Goal: Task Accomplishment & Management: Use online tool/utility

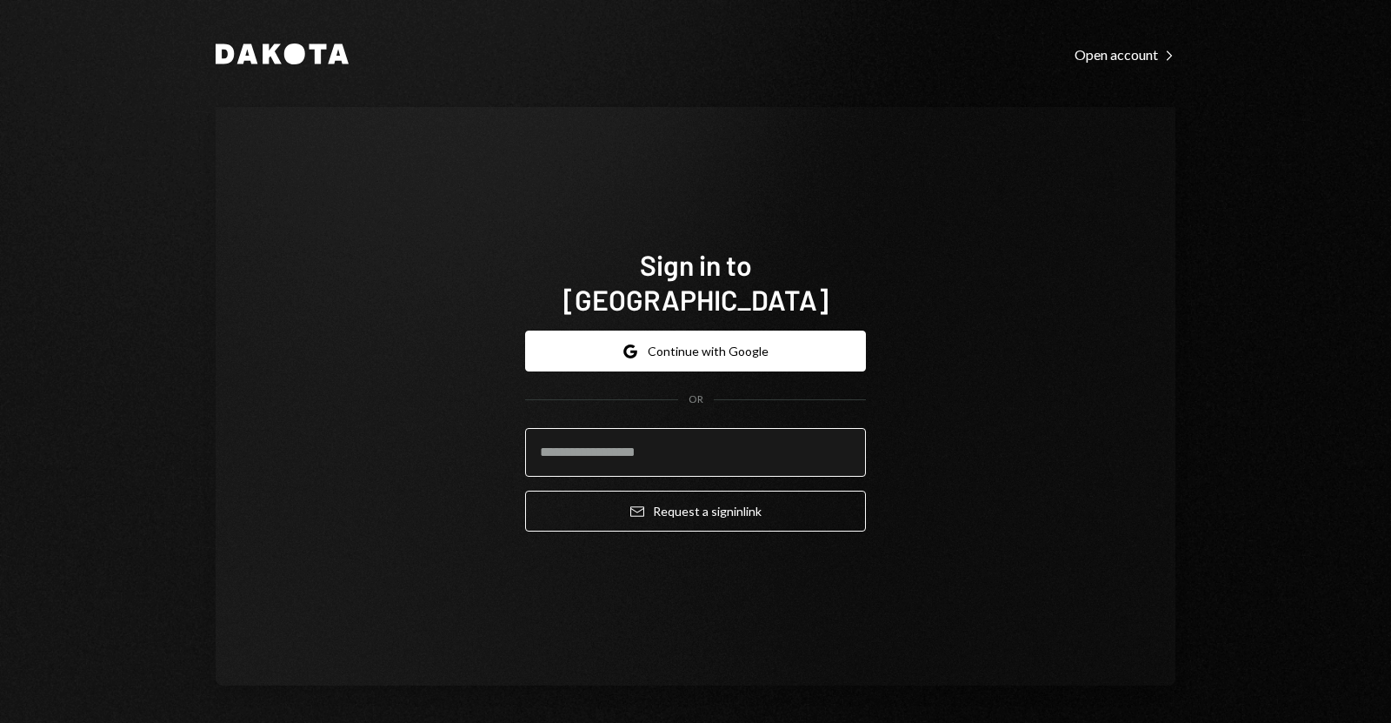
click at [651, 428] on input "email" at bounding box center [695, 452] width 341 height 49
type input "**********"
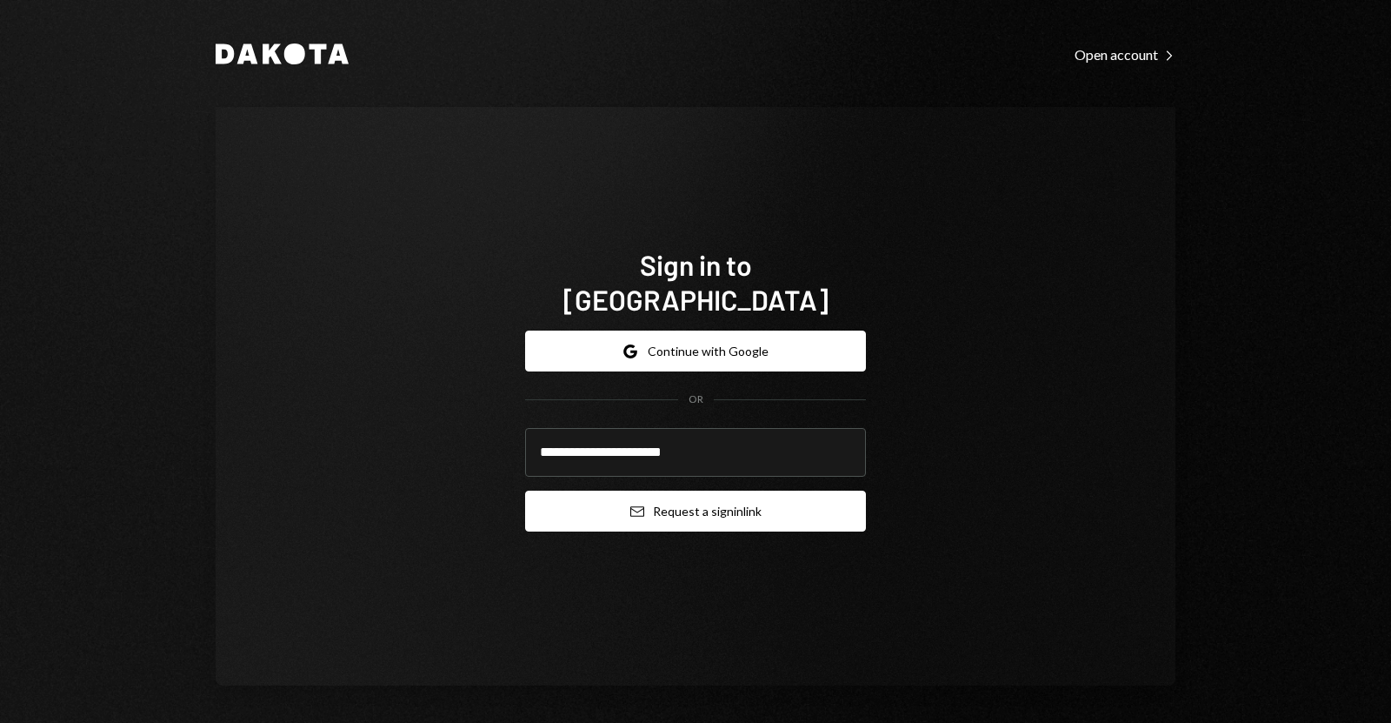
click at [670, 490] on button "Email Request a sign in link" at bounding box center [695, 510] width 341 height 41
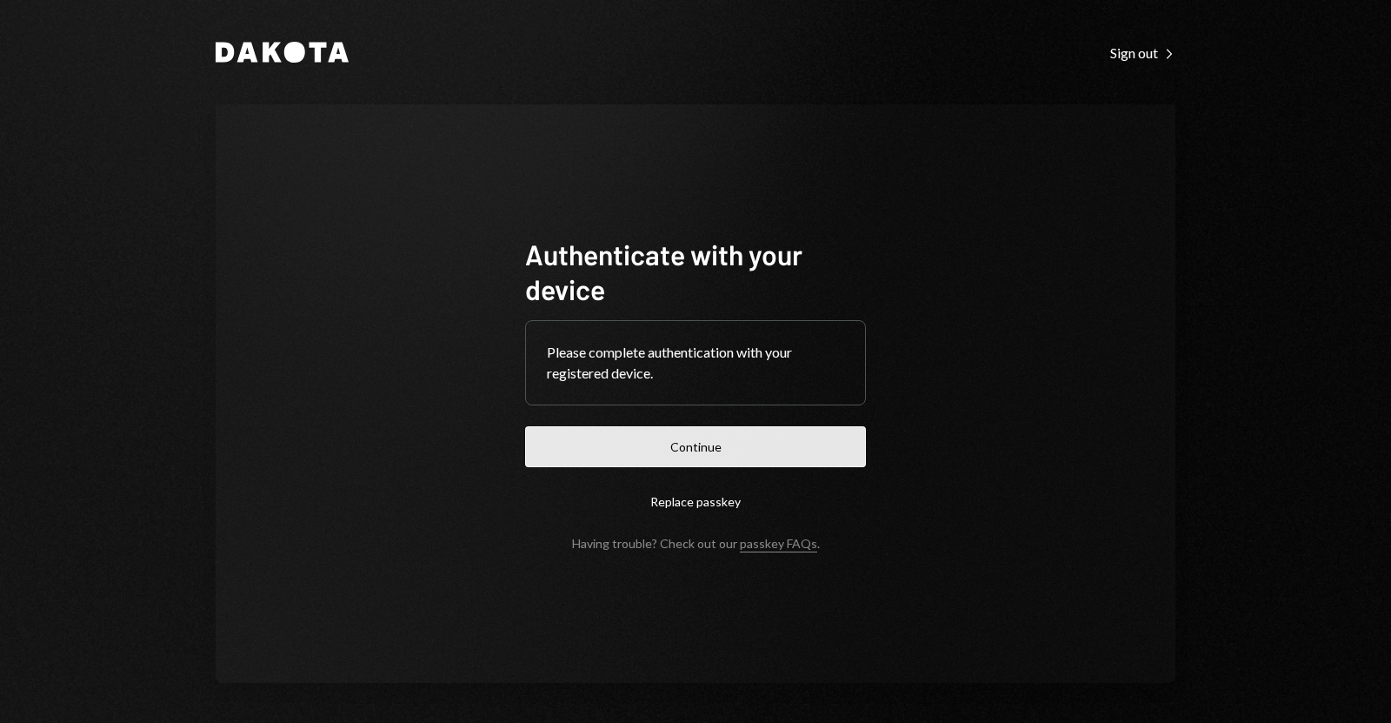
click at [570, 429] on button "Continue" at bounding box center [695, 446] width 341 height 41
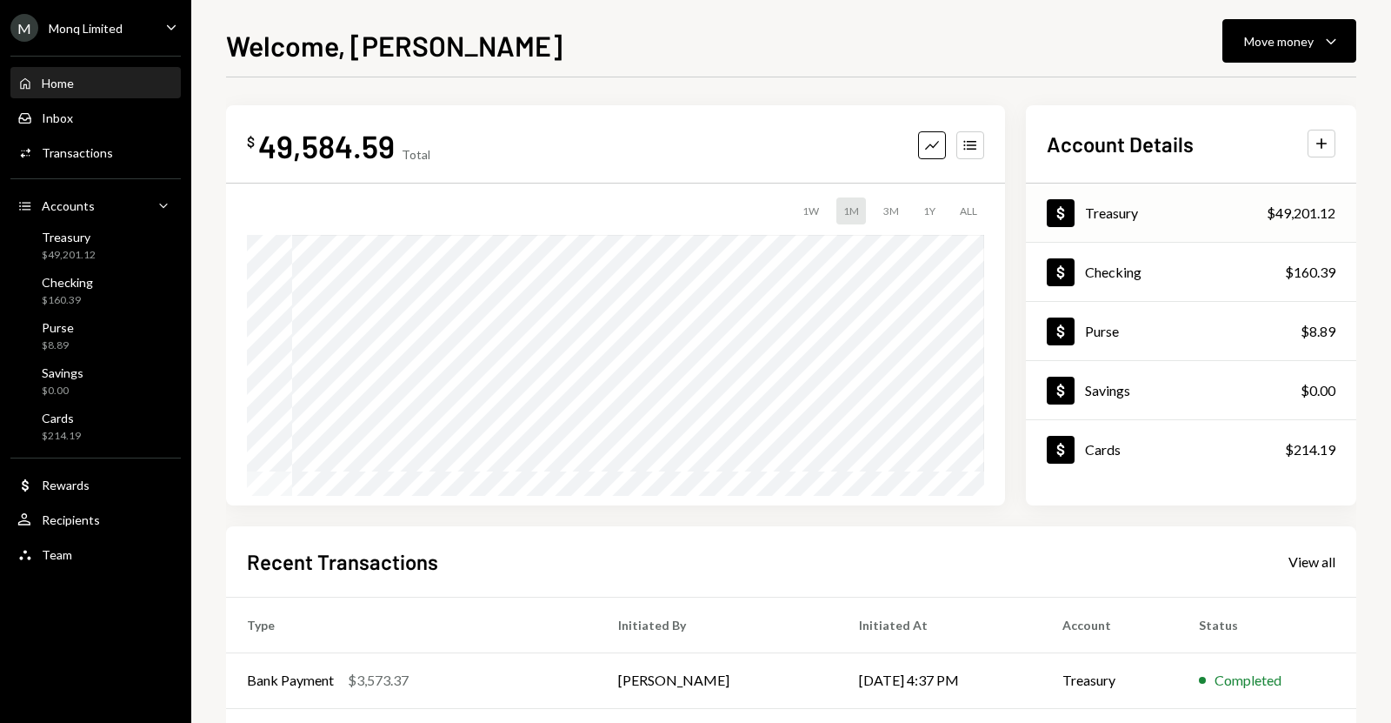
click at [1113, 210] on div "Treasury" at bounding box center [1111, 212] width 53 height 17
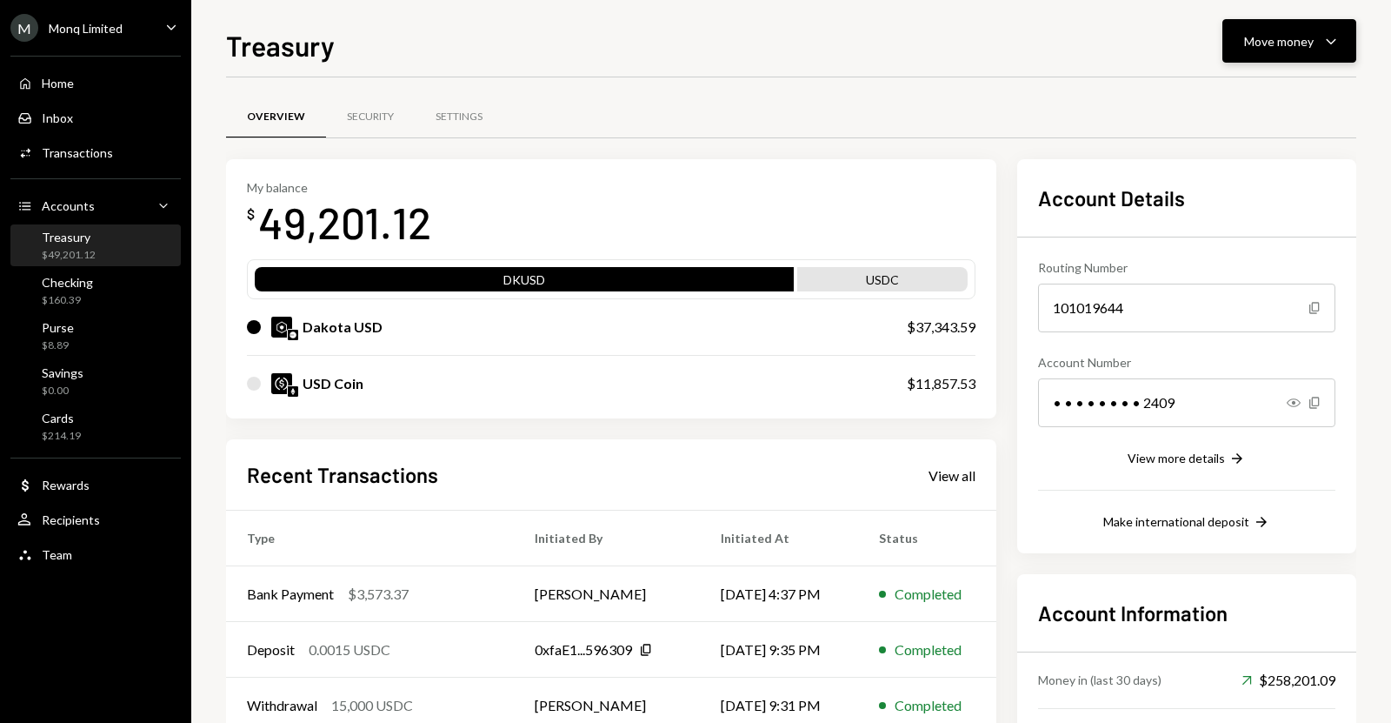
click at [1264, 38] on div "Move money" at bounding box center [1279, 41] width 70 height 18
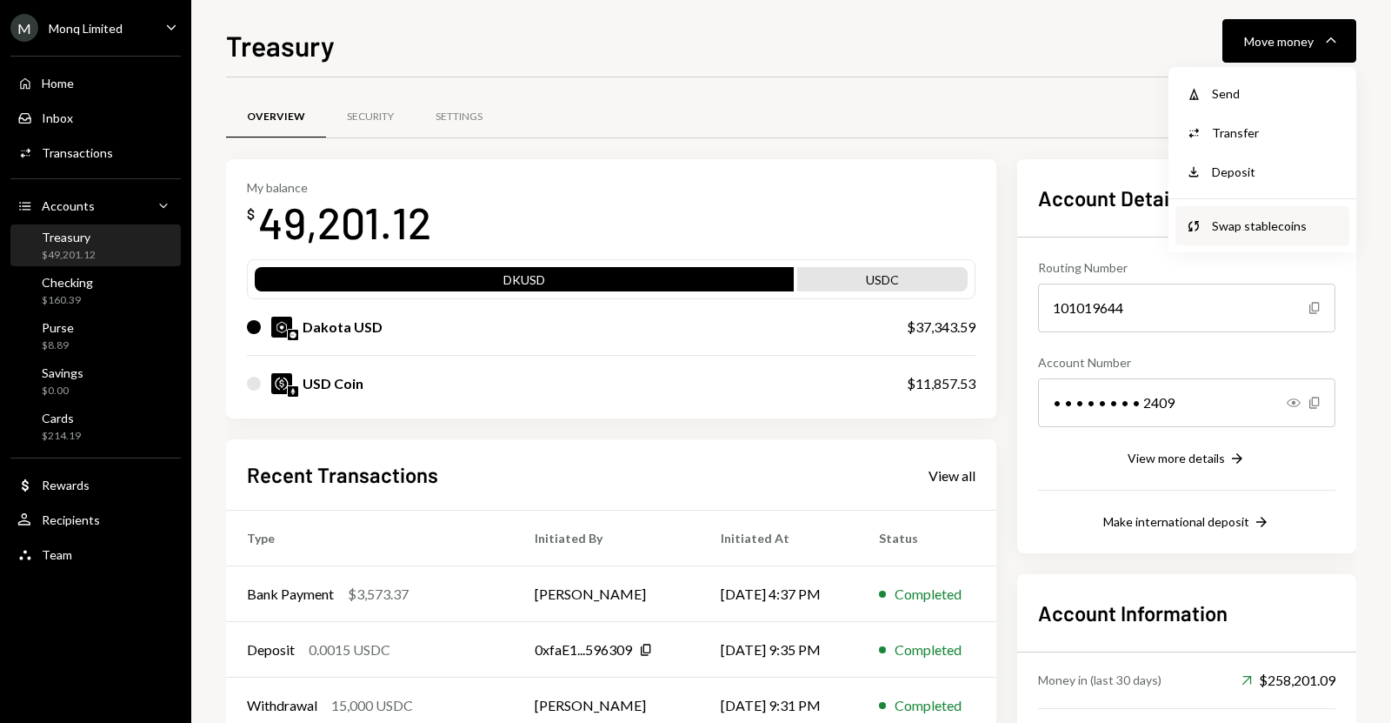
click at [1253, 215] on div "Swap Swap stablecoins" at bounding box center [1263, 225] width 174 height 39
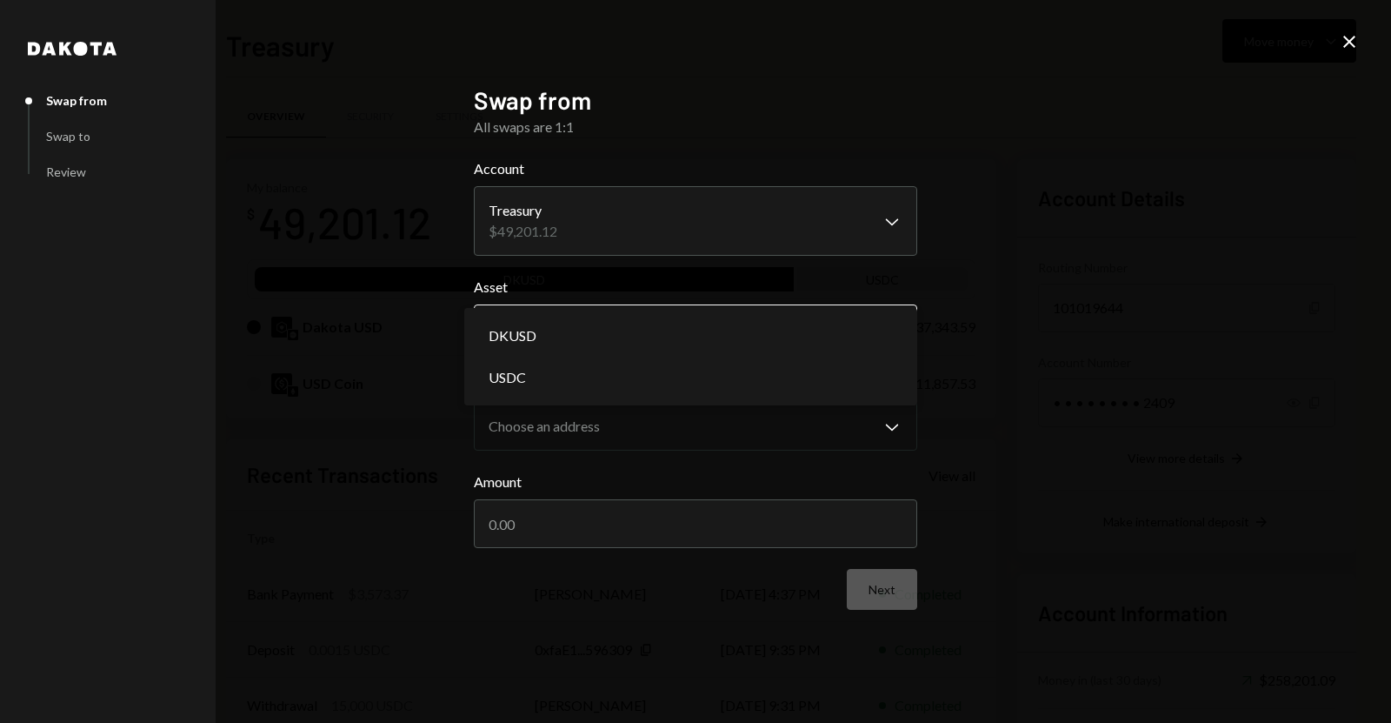
click at [611, 321] on body "M Monq Limited Caret Down Home Home Inbox Inbox Activities Transactions Account…" at bounding box center [695, 361] width 1391 height 723
select select "*****"
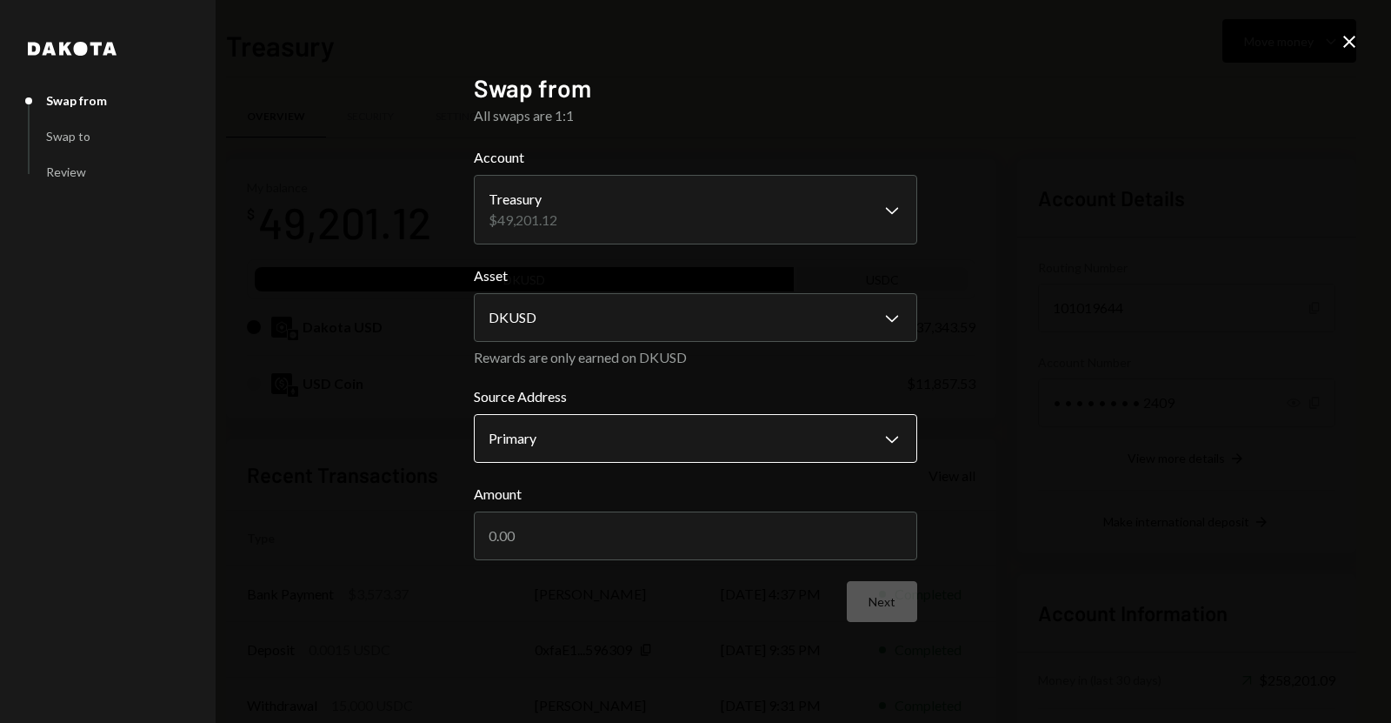
click at [568, 434] on body "M Monq Limited Caret Down Home Home Inbox Inbox Activities Transactions Account…" at bounding box center [695, 361] width 1391 height 723
click at [568, 536] on input "Amount" at bounding box center [696, 535] width 444 height 49
type input "24000"
click at [875, 594] on button "Next" at bounding box center [882, 601] width 70 height 41
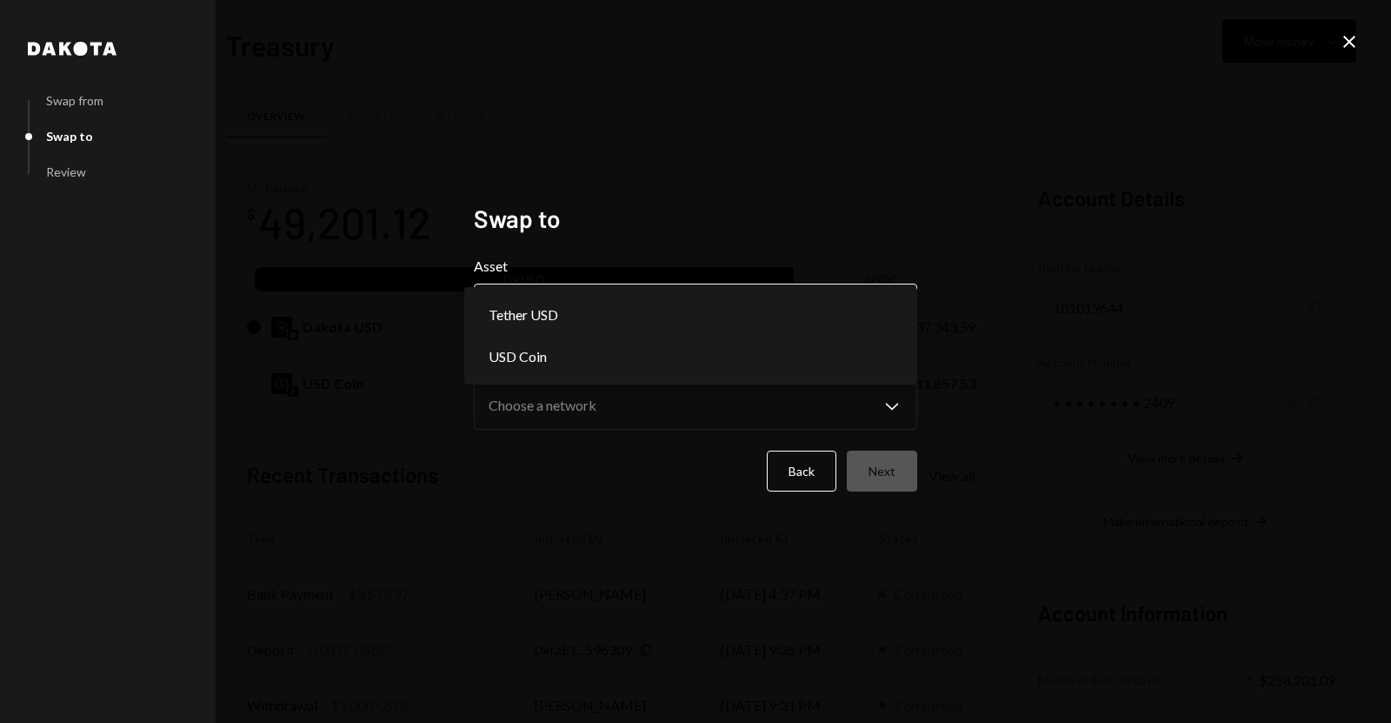
click at [730, 324] on body "M Monq Limited Caret Down Home Home Inbox Inbox Activities Transactions Account…" at bounding box center [695, 361] width 1391 height 723
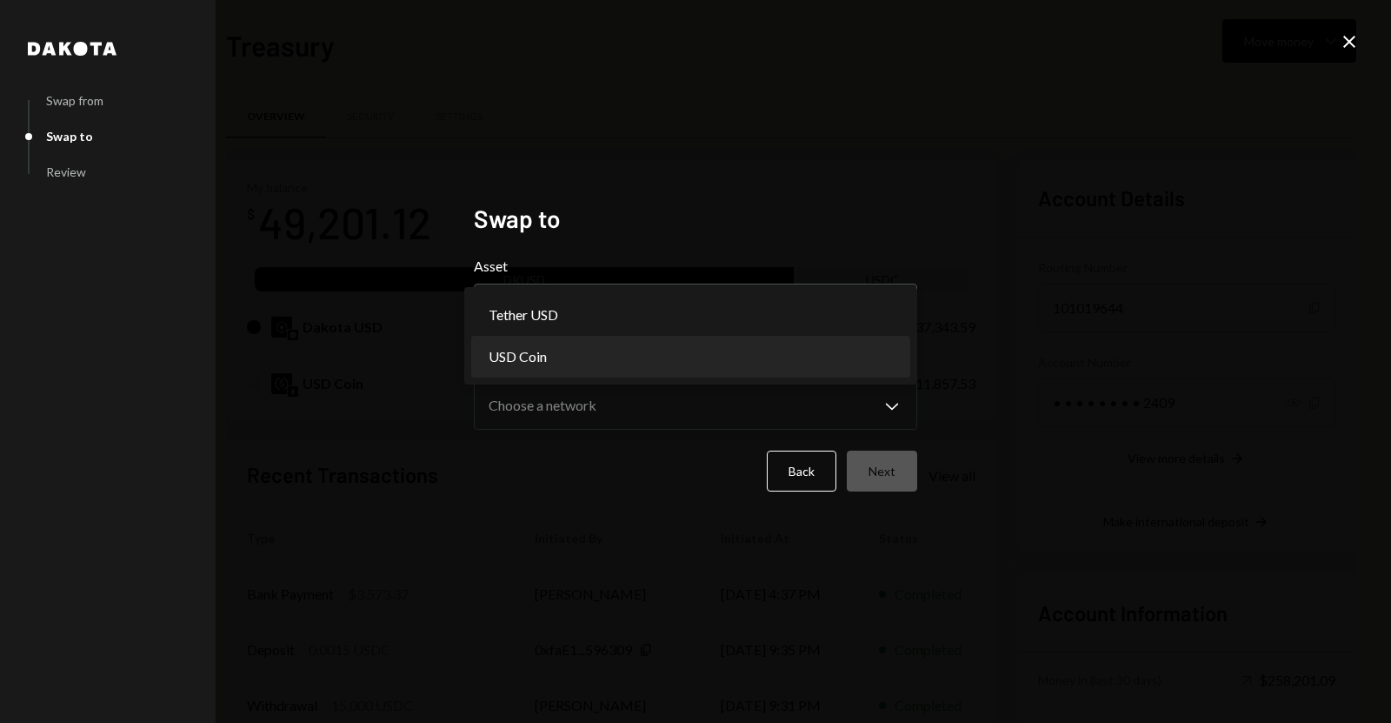
select select "****"
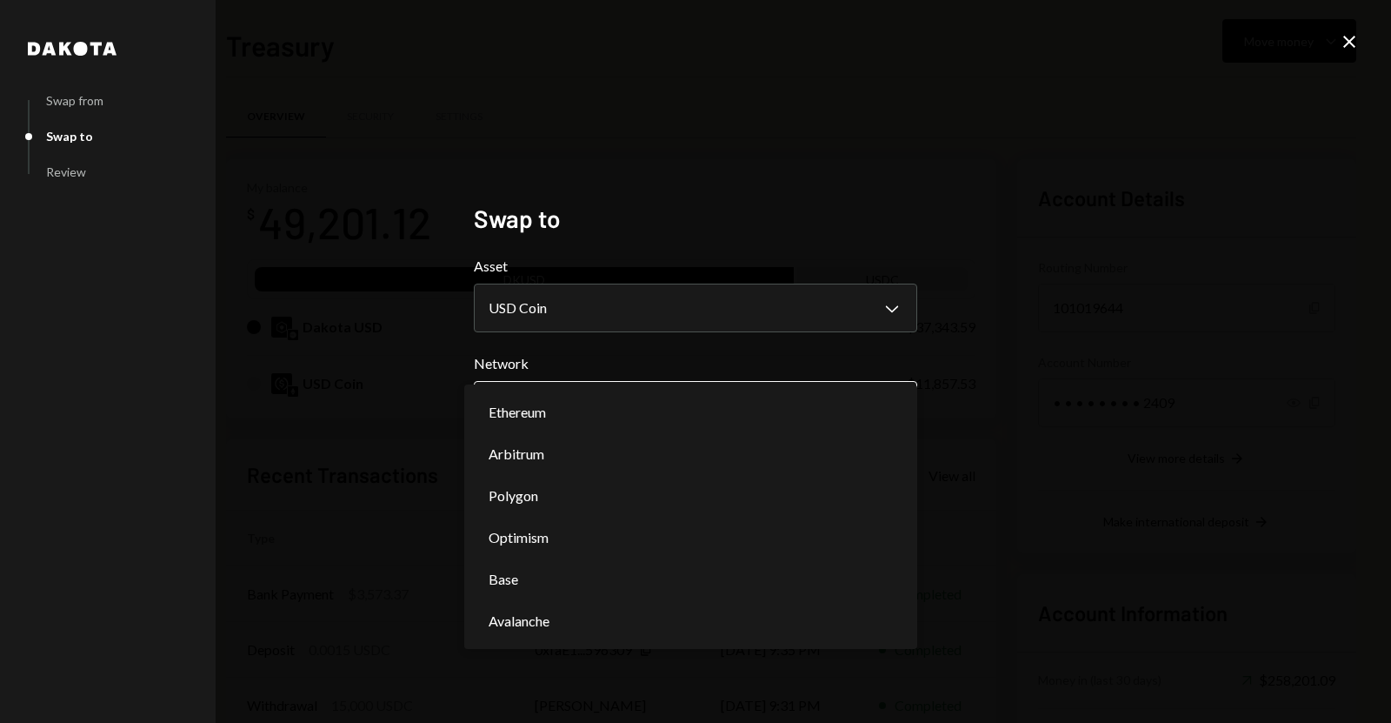
click at [600, 417] on body "M Monq Limited Caret Down Home Home Inbox Inbox Activities Transactions Account…" at bounding box center [695, 361] width 1391 height 723
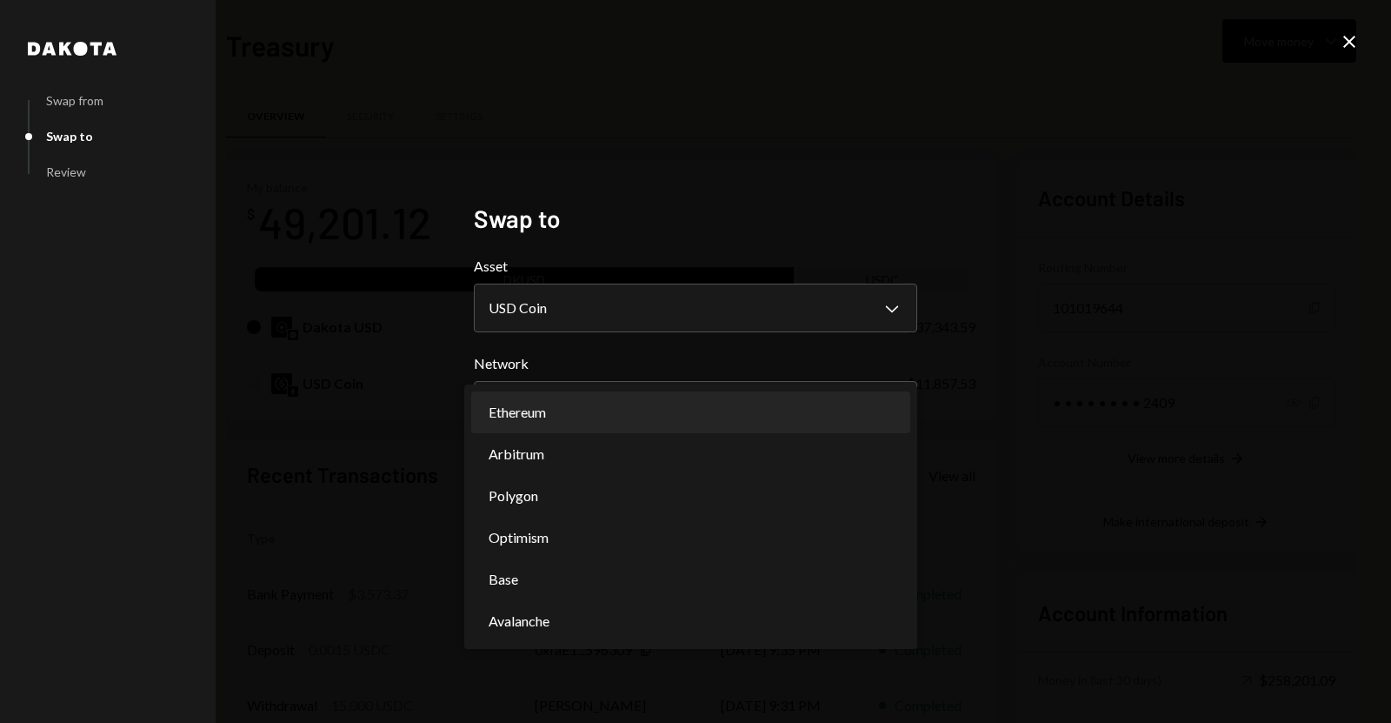
select select "**********"
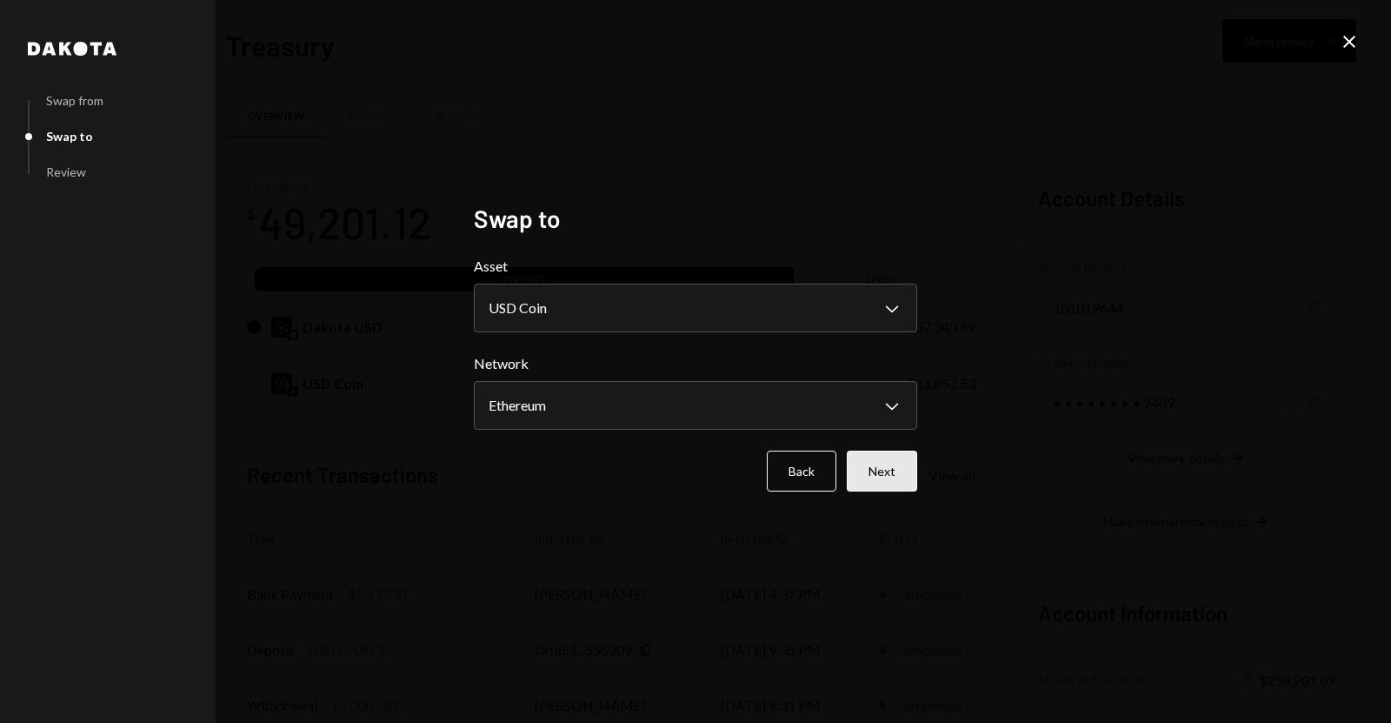
click at [860, 462] on button "Next" at bounding box center [882, 470] width 70 height 41
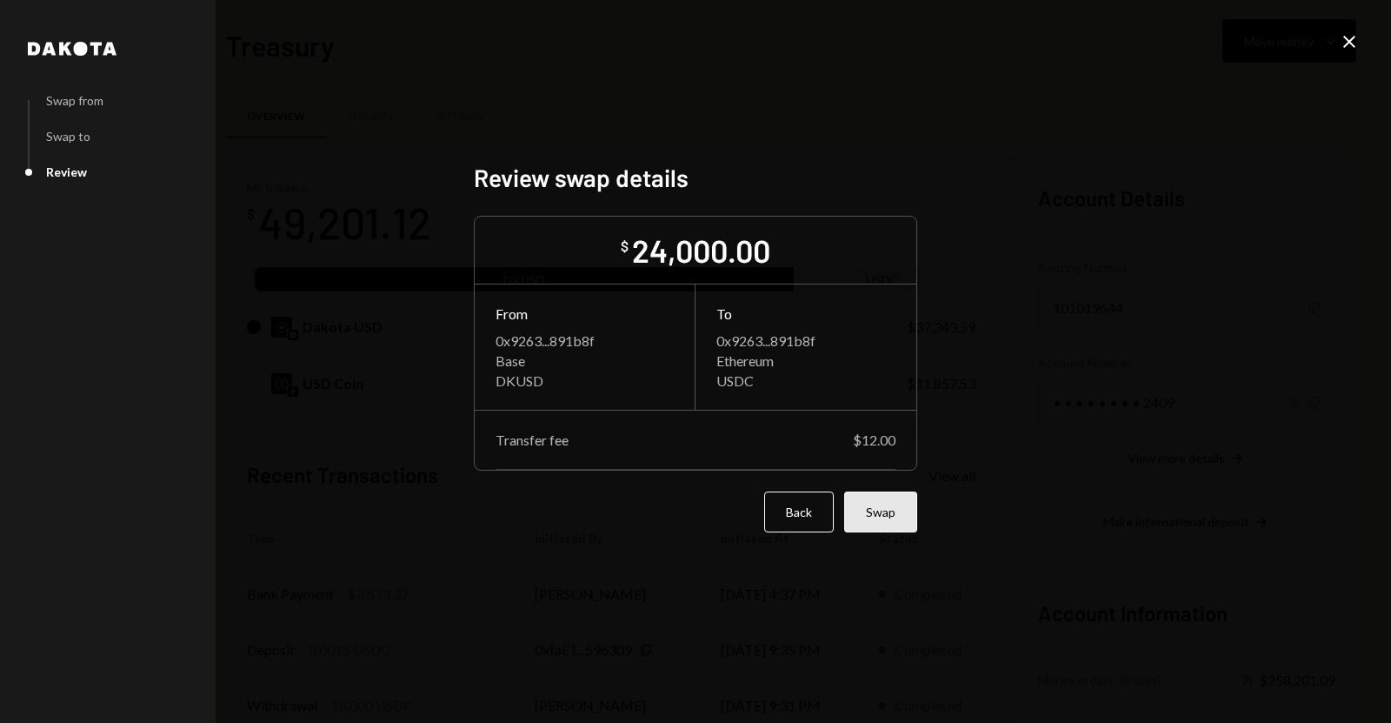
click at [884, 500] on button "Swap" at bounding box center [880, 511] width 73 height 41
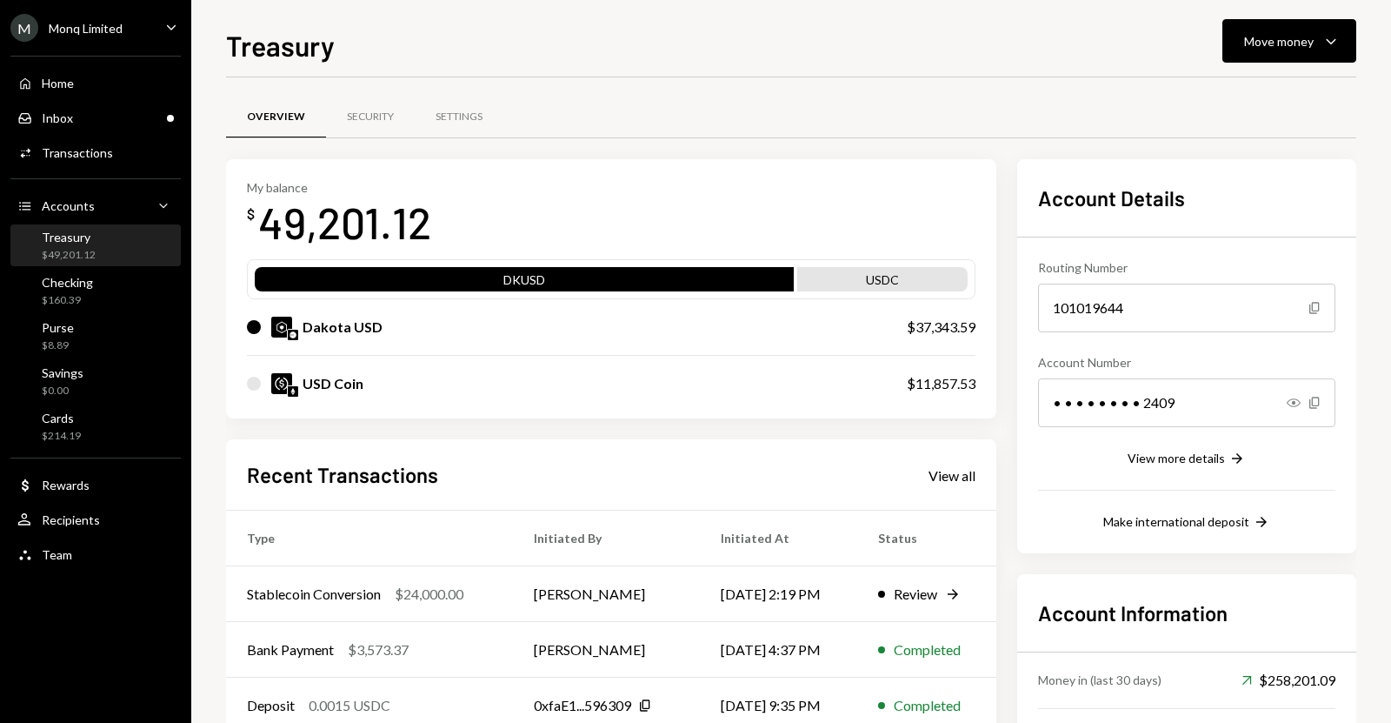
click at [202, 189] on div "Treasury Move money Caret Down Overview Security Settings My balance $ 49,201.1…" at bounding box center [791, 361] width 1200 height 723
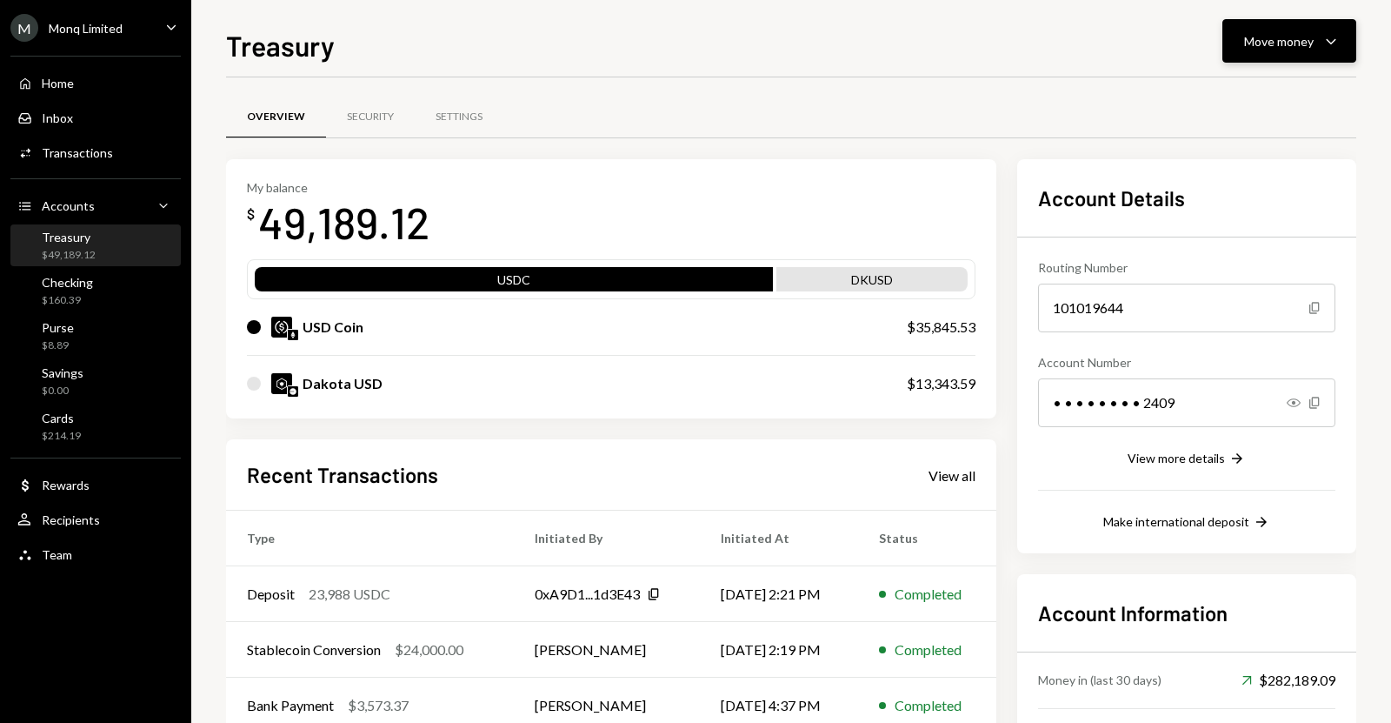
click at [1228, 51] on button "Move money Caret Down" at bounding box center [1290, 40] width 134 height 43
click at [1220, 86] on div "Send" at bounding box center [1275, 93] width 127 height 18
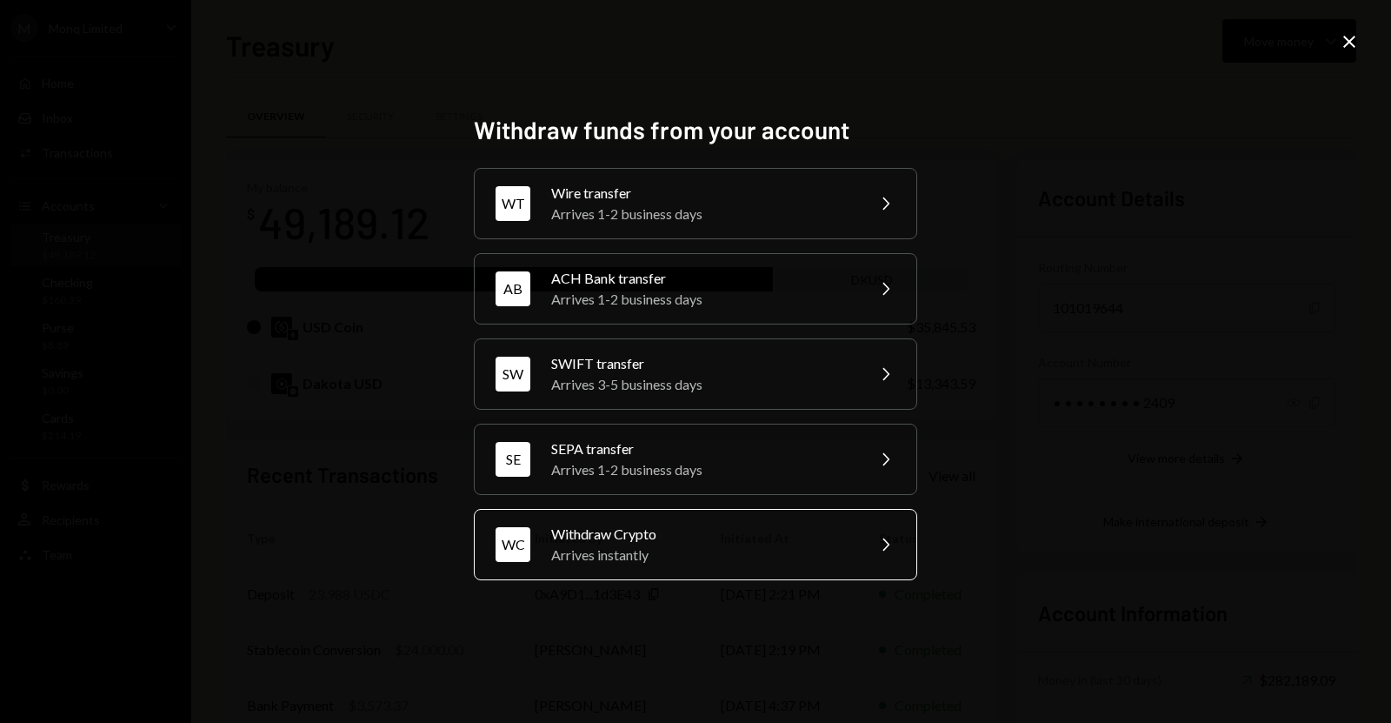
click at [797, 536] on div "Withdraw Crypto" at bounding box center [702, 534] width 303 height 21
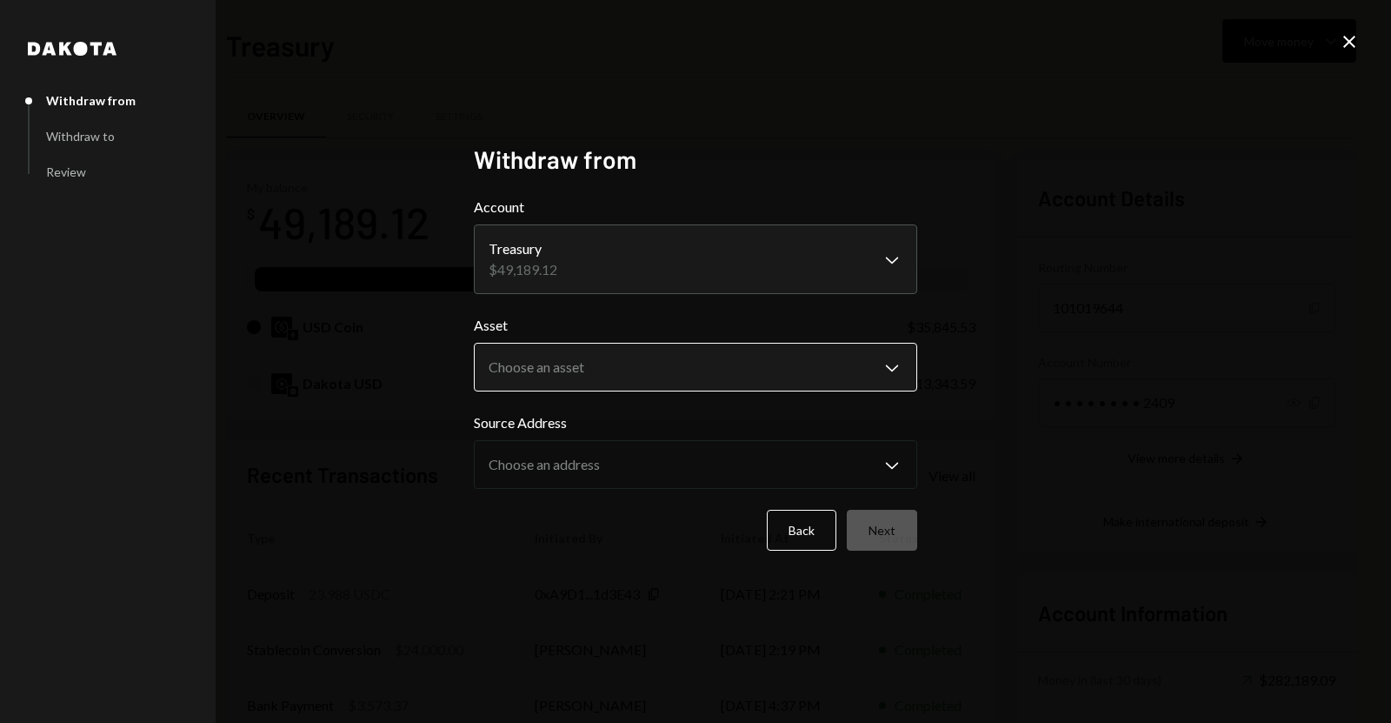
click at [607, 366] on body "M Monq Limited Caret Down Home Home Inbox Inbox Activities Transactions Account…" at bounding box center [695, 361] width 1391 height 723
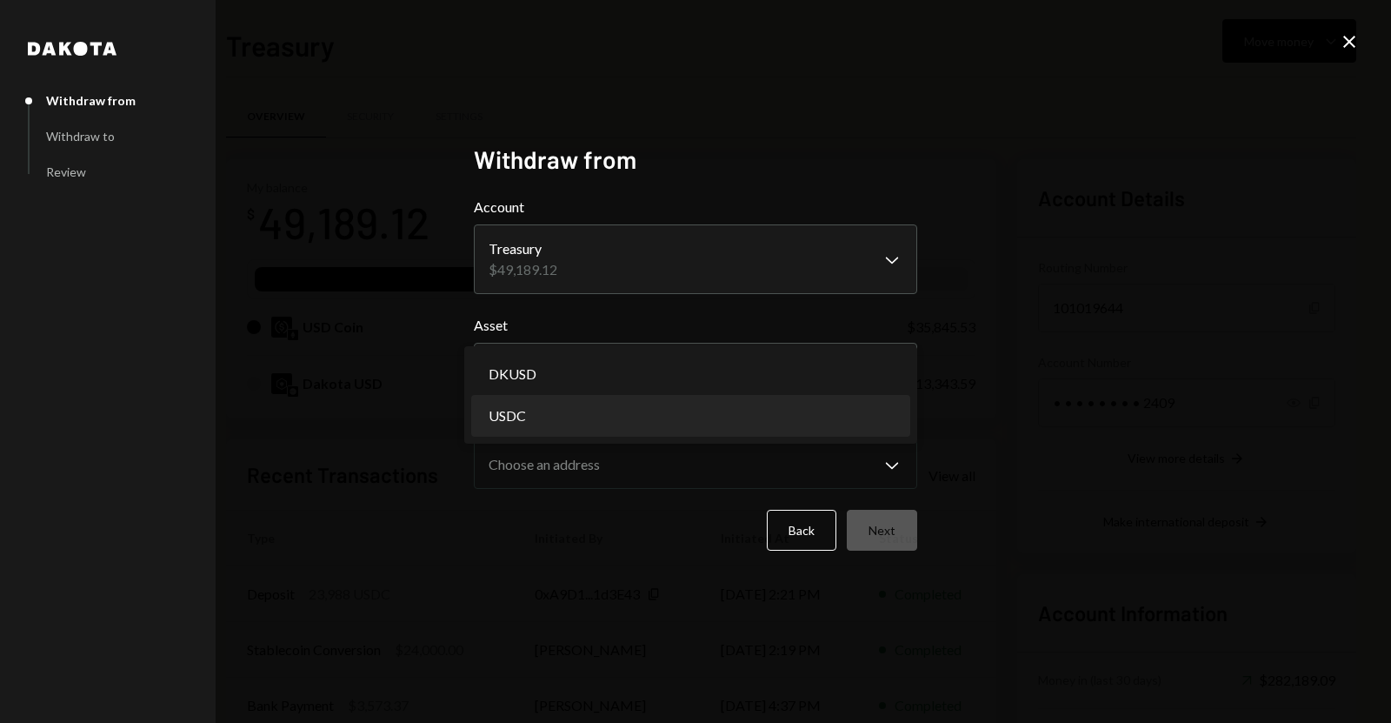
select select "****"
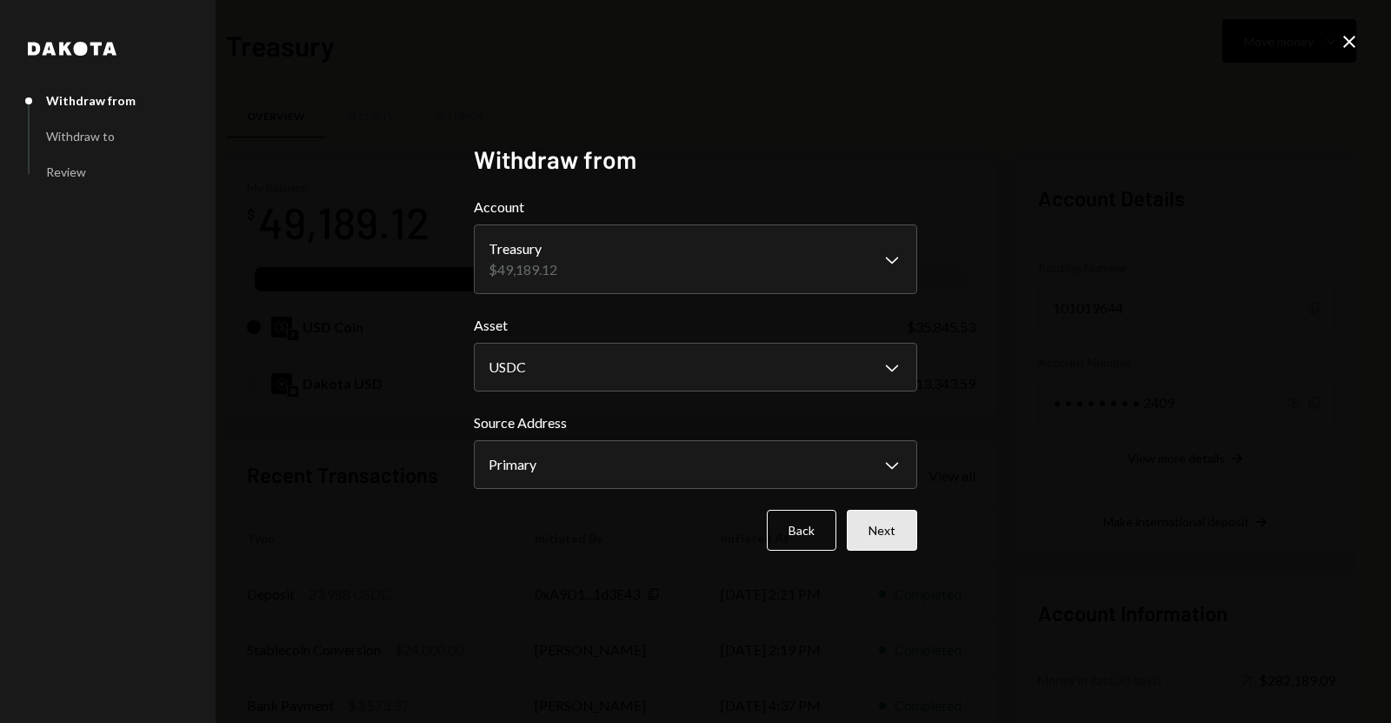
click at [853, 530] on button "Next" at bounding box center [882, 530] width 70 height 41
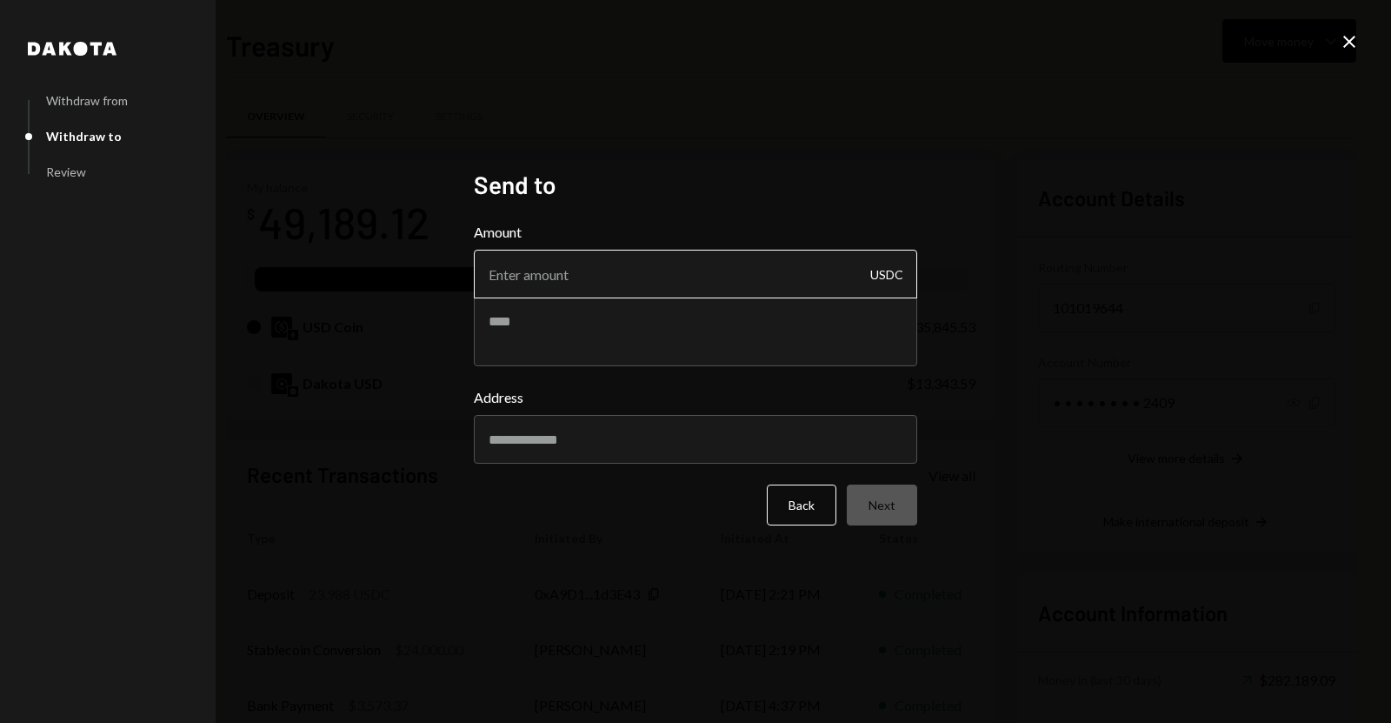
click at [767, 271] on input "Amount" at bounding box center [696, 274] width 444 height 49
type input "20000"
click at [614, 451] on input "Address" at bounding box center [696, 439] width 444 height 49
paste input "**********"
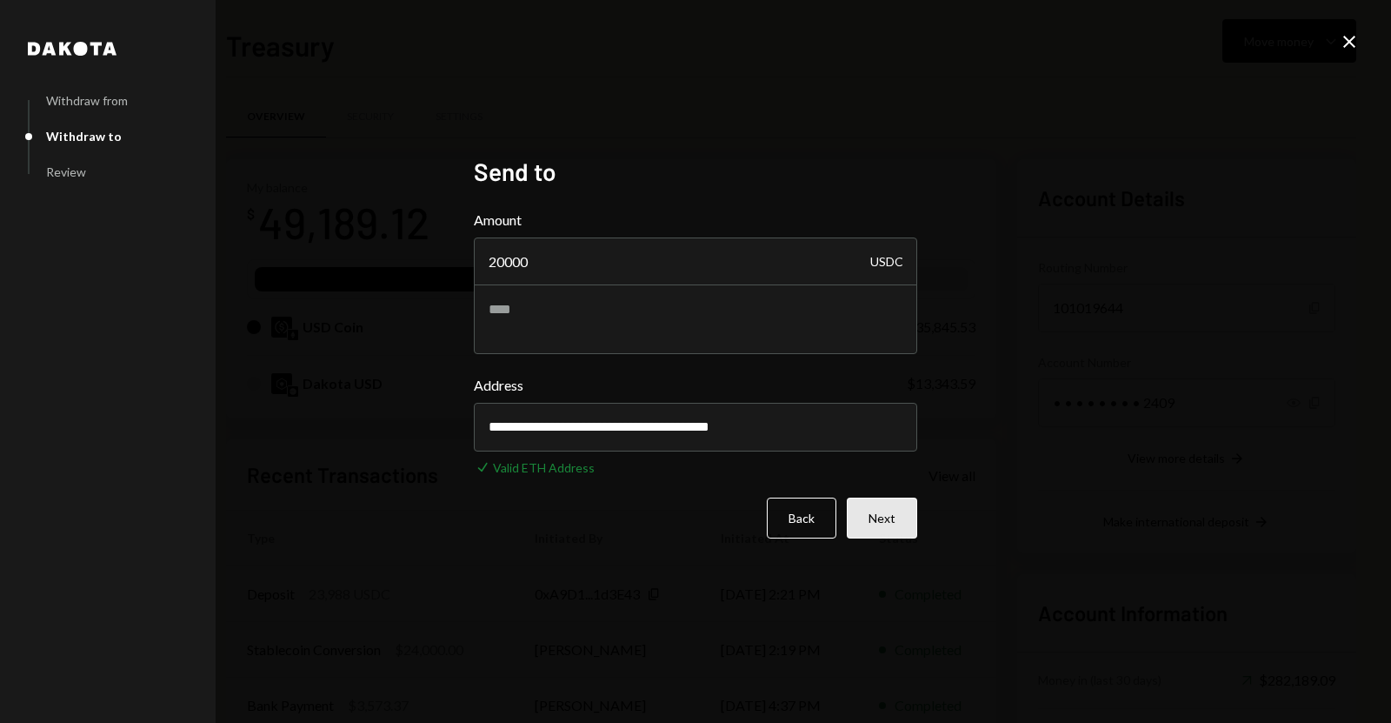
type input "**********"
click at [878, 513] on button "Next" at bounding box center [882, 517] width 70 height 41
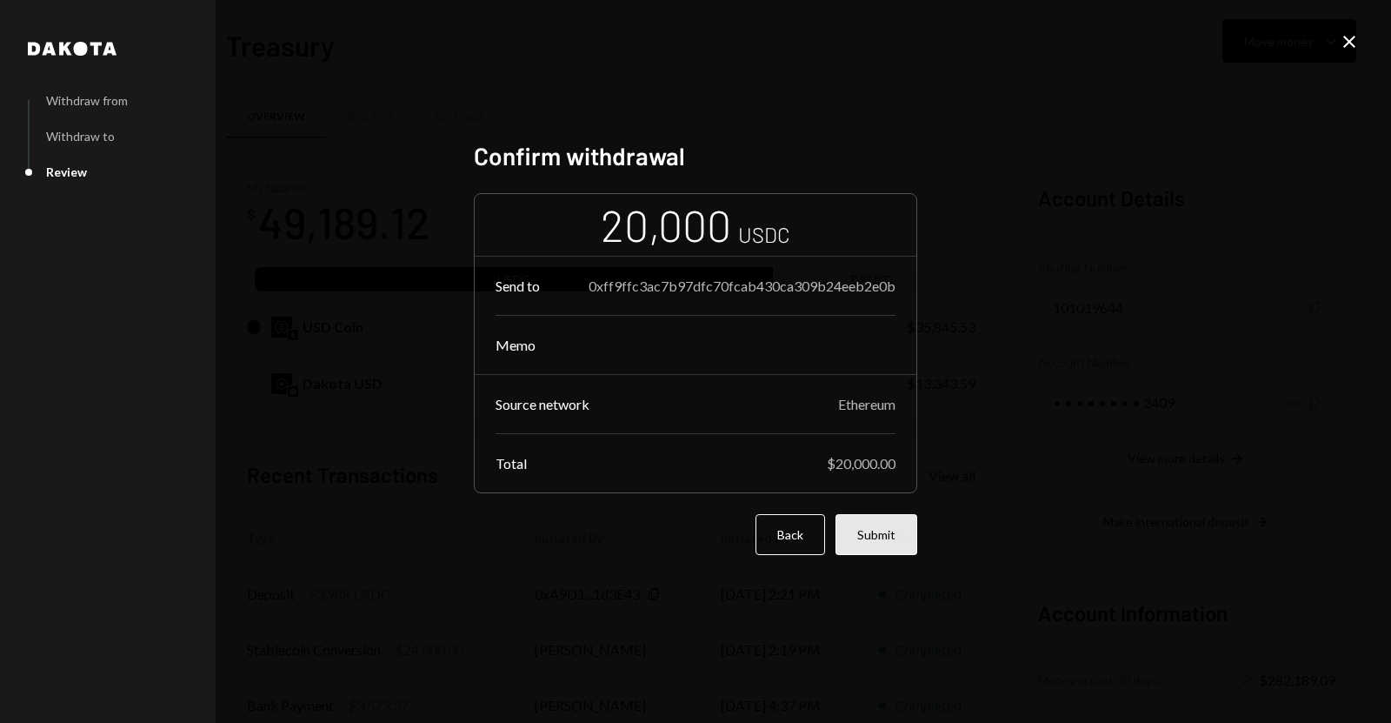
click at [848, 530] on button "Submit" at bounding box center [877, 534] width 82 height 41
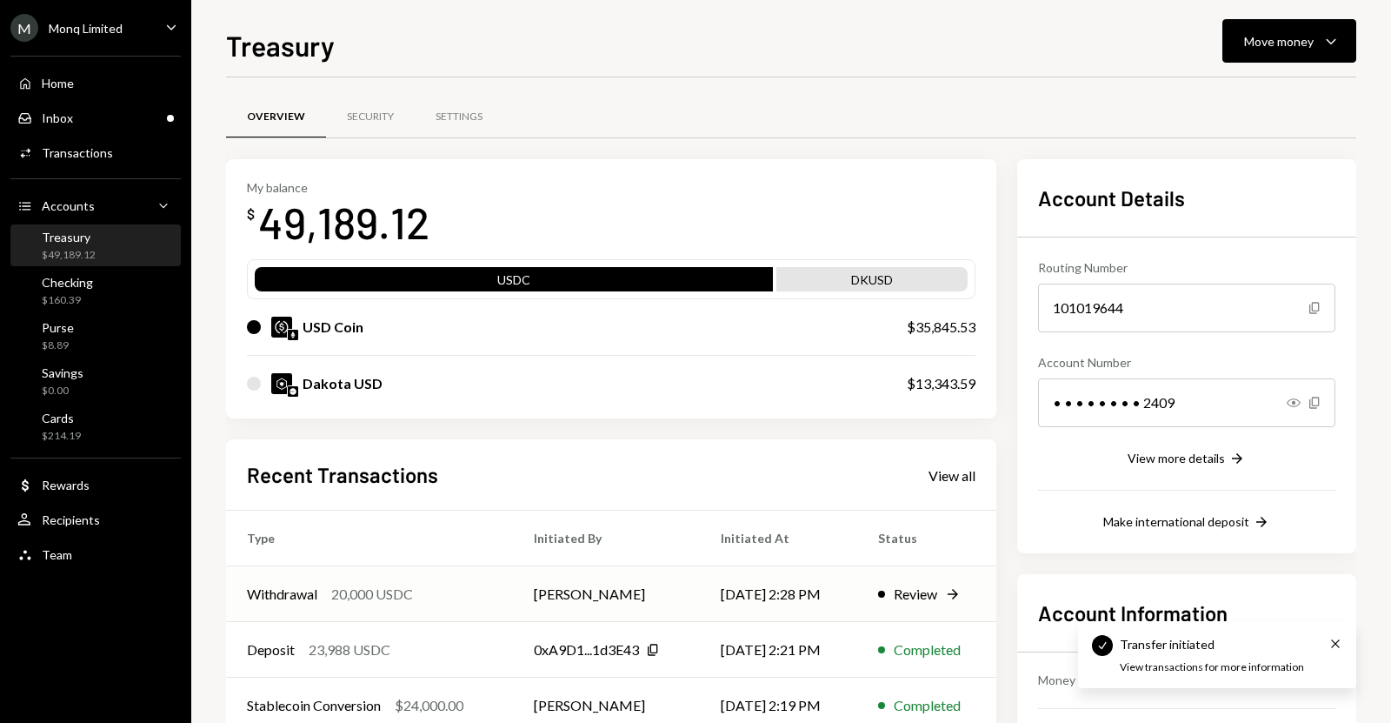
click at [784, 596] on td "[DATE] 2:28 PM" at bounding box center [778, 594] width 157 height 56
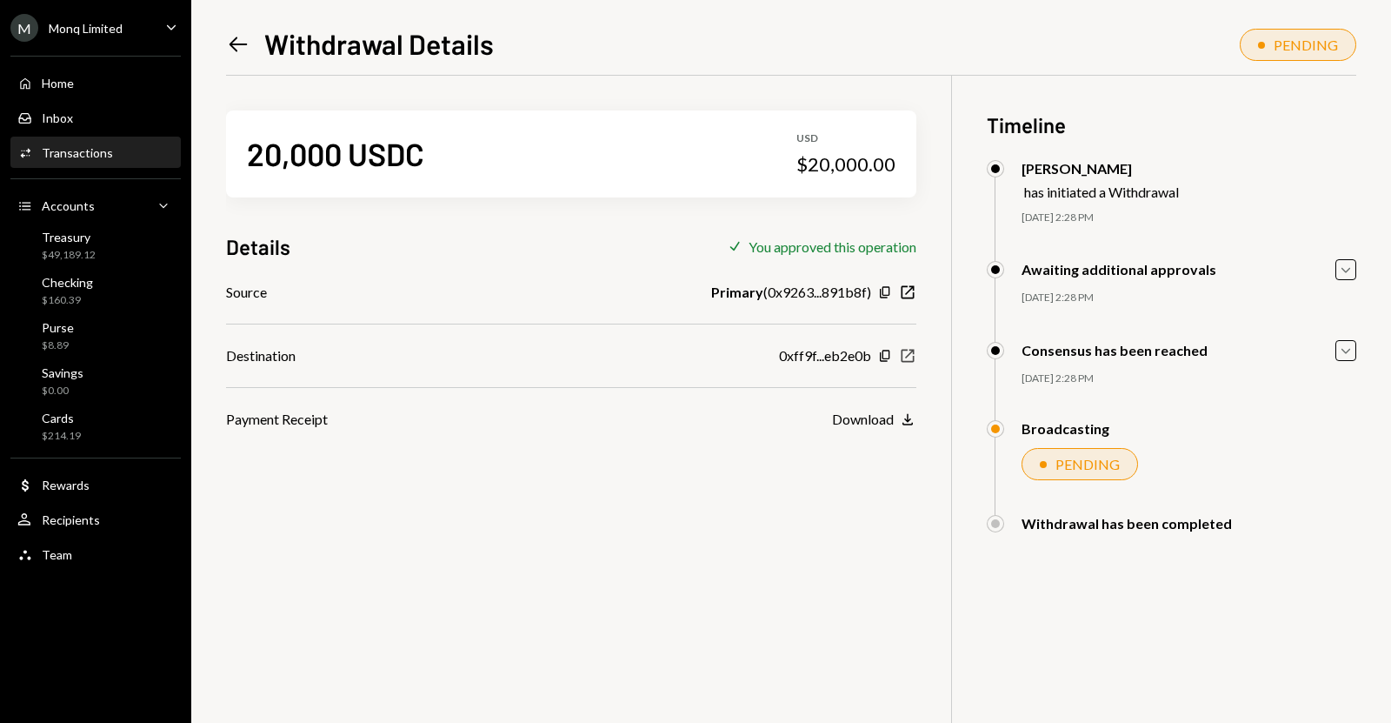
click at [902, 358] on icon "button" at bounding box center [908, 355] width 13 height 13
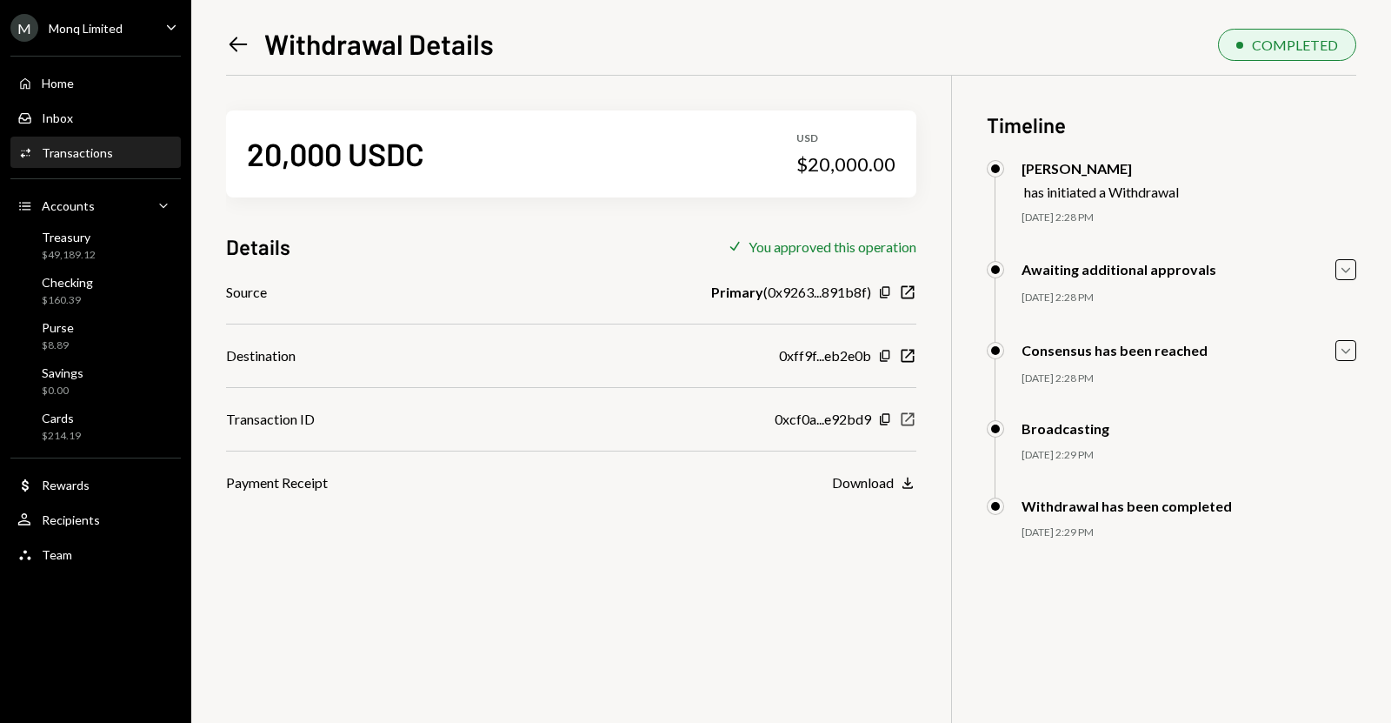
click at [913, 417] on icon "button" at bounding box center [908, 418] width 13 height 13
click at [70, 89] on div "Home" at bounding box center [58, 83] width 32 height 15
